Goal: Task Accomplishment & Management: Use online tool/utility

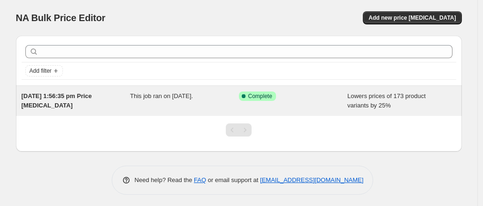
click at [380, 96] on span "Lowers prices of 173 product variants by 25%" at bounding box center [386, 100] width 78 height 16
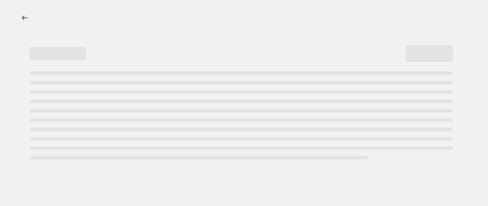
click at [18, 11] on div at bounding box center [25, 17] width 15 height 13
select select "percentage"
select select "remove"
select select "collection"
select select "not_equal"
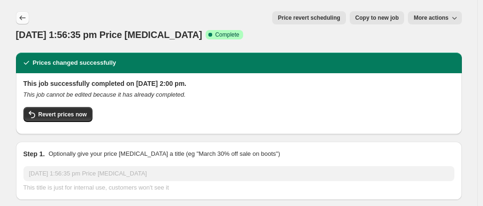
click at [26, 17] on icon "Price change jobs" at bounding box center [22, 17] width 9 height 9
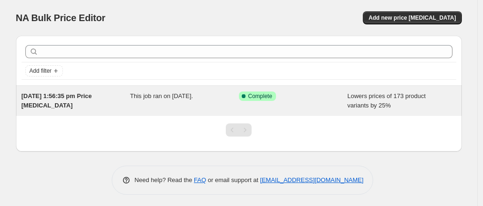
click at [370, 100] on span "Lowers prices of 173 product variants by 25%" at bounding box center [386, 100] width 78 height 16
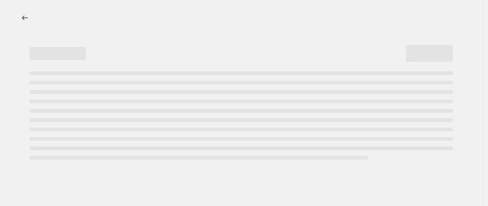
select select "percentage"
select select "remove"
select select "collection"
select select "not_equal"
